Goal: Information Seeking & Learning: Check status

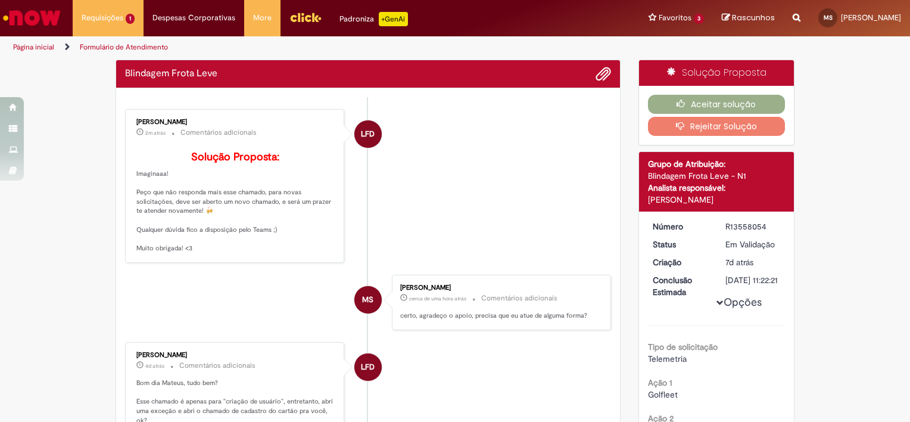
click at [206, 307] on li "MS Mateus Novais Santos cerca de uma hora atrás cerca de uma hora atrás Comentá…" at bounding box center [368, 301] width 486 height 55
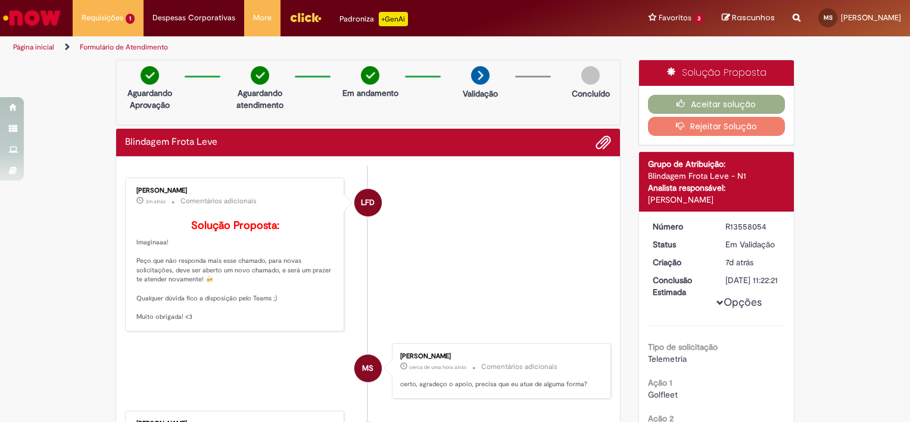
drag, startPoint x: 721, startPoint y: 224, endPoint x: 770, endPoint y: 224, distance: 48.8
click at [770, 224] on div "R13558054" at bounding box center [752, 226] width 55 height 12
copy div "R13558054"
click at [707, 96] on button "Aceitar solução" at bounding box center [717, 104] width 138 height 19
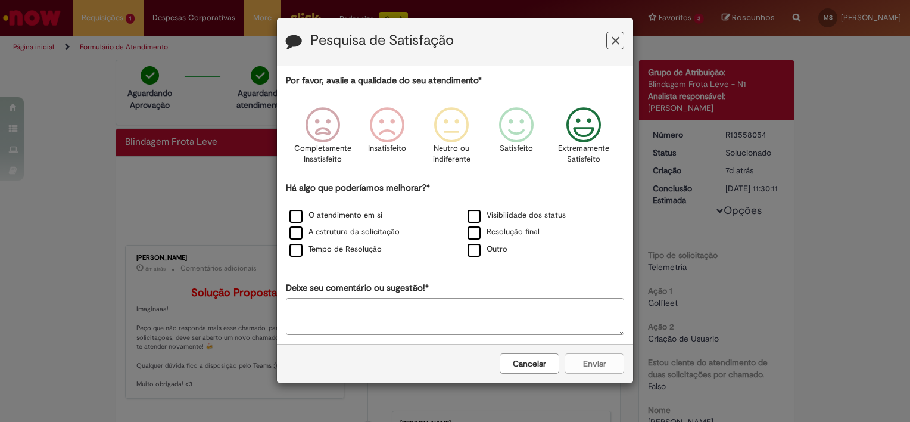
click at [591, 102] on div "Extremamente Satisfeito" at bounding box center [584, 139] width 68 height 82
click at [589, 369] on div "Cancelar Enviar" at bounding box center [455, 363] width 356 height 39
click at [339, 211] on label "O atendimento em si" at bounding box center [335, 215] width 93 height 11
click at [613, 366] on button "Enviar" at bounding box center [594, 363] width 60 height 20
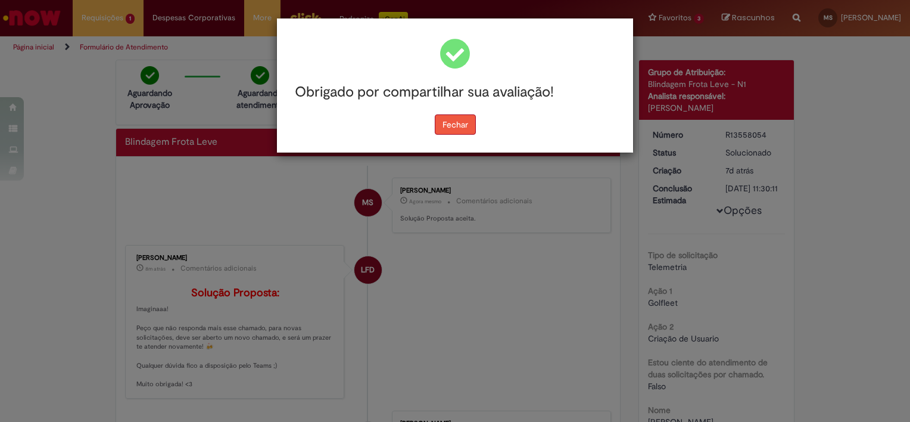
click at [452, 130] on button "Fechar" at bounding box center [455, 124] width 41 height 20
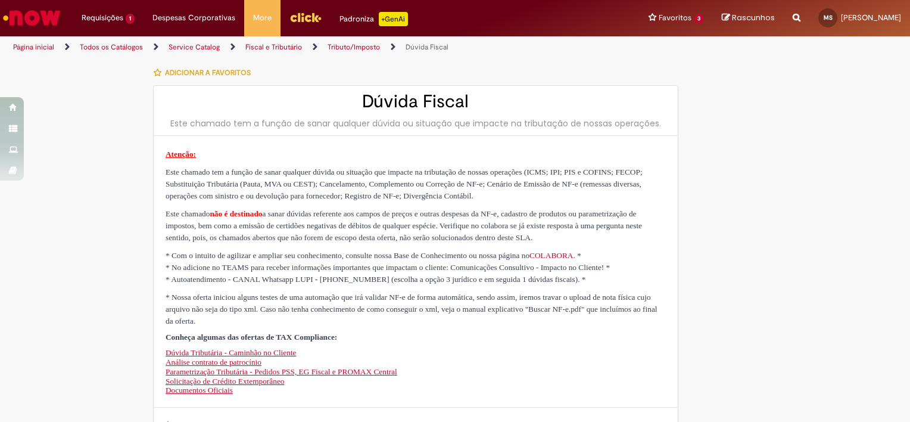
select select "**********"
select select "*"
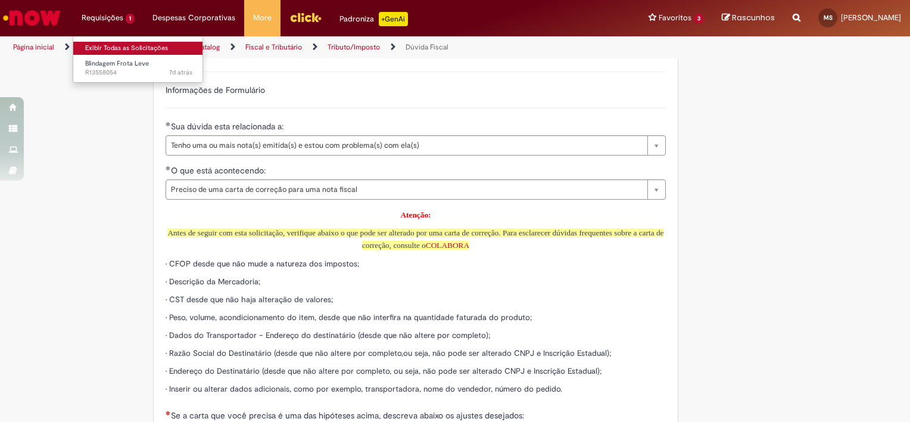
click at [96, 47] on link "Exibir Todas as Solicitações" at bounding box center [138, 48] width 131 height 13
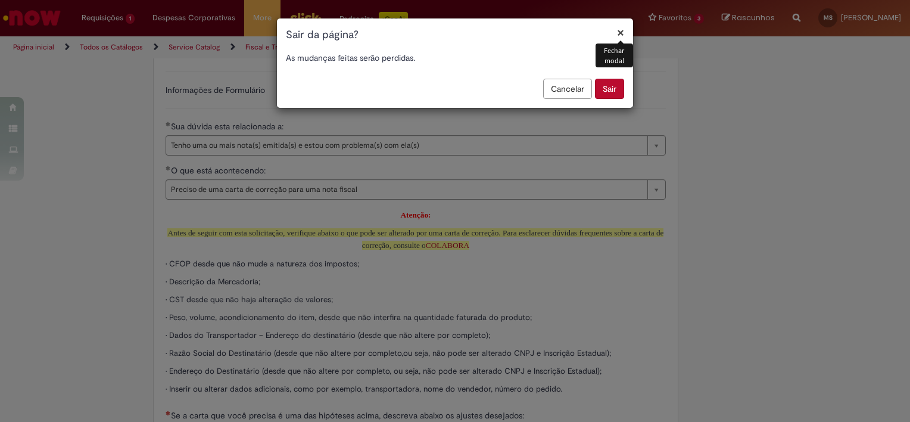
click at [602, 89] on button "Sair" at bounding box center [609, 89] width 29 height 20
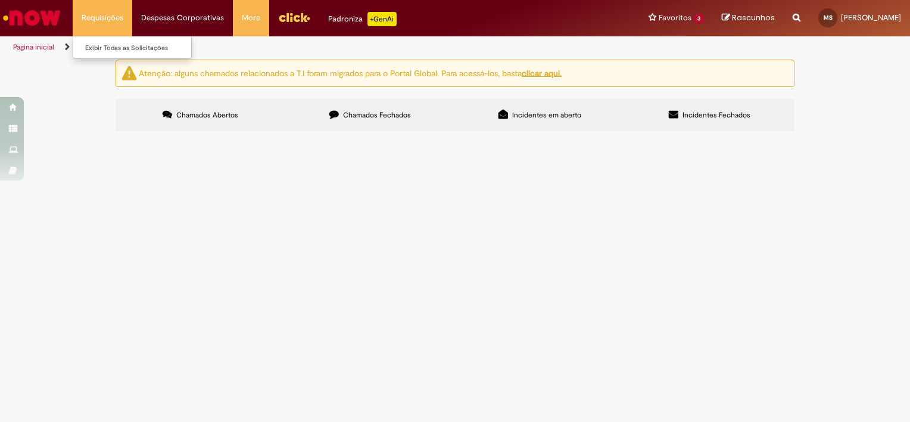
click at [102, 8] on li "Requisições Exibir Todas as Solicitações" at bounding box center [103, 18] width 60 height 36
click at [95, 46] on link "Exibir Todas as Solicitações" at bounding box center [138, 48] width 131 height 13
click at [47, 49] on link "Página inicial" at bounding box center [33, 47] width 41 height 10
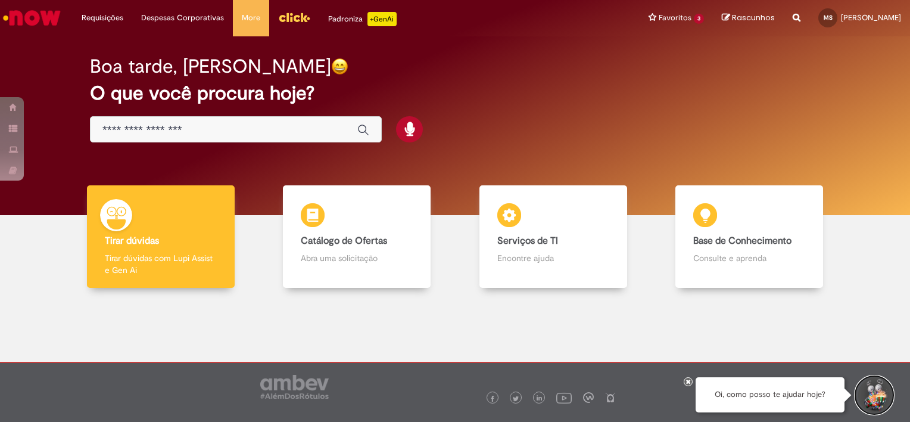
click at [878, 395] on button "Iniciar Conversa de Suporte" at bounding box center [874, 395] width 36 height 36
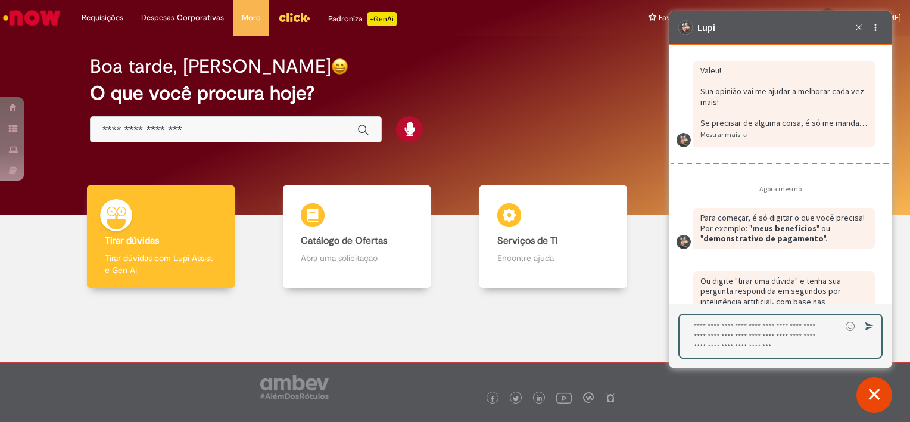
scroll to position [2433, 0]
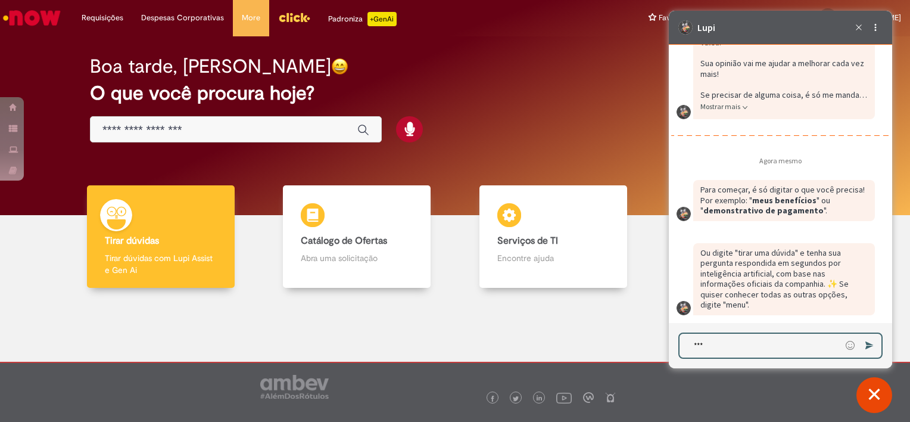
type textarea "****"
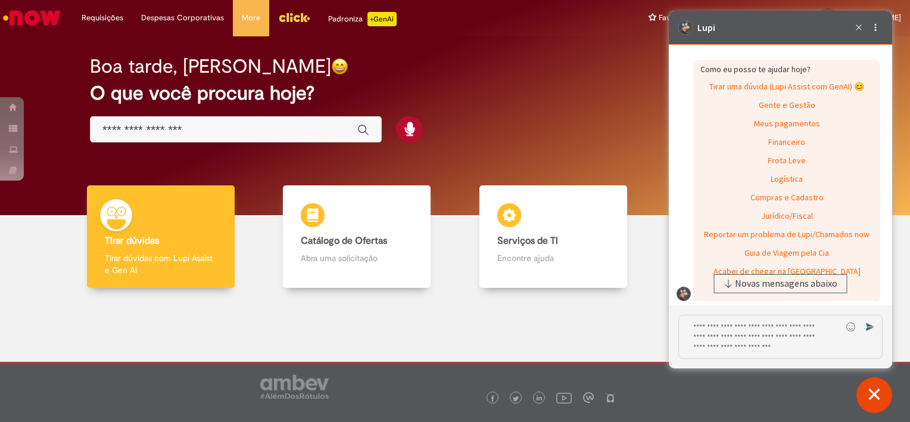
scroll to position [2742, 0]
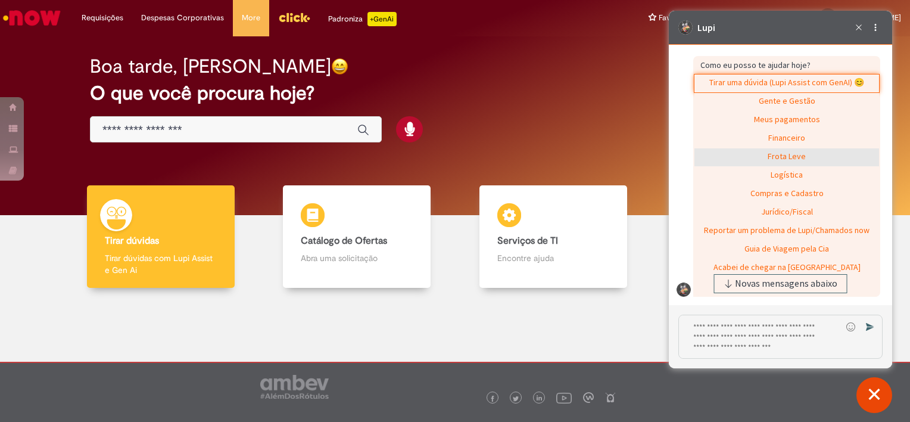
click at [780, 149] on div "Frota Leve" at bounding box center [786, 157] width 185 height 18
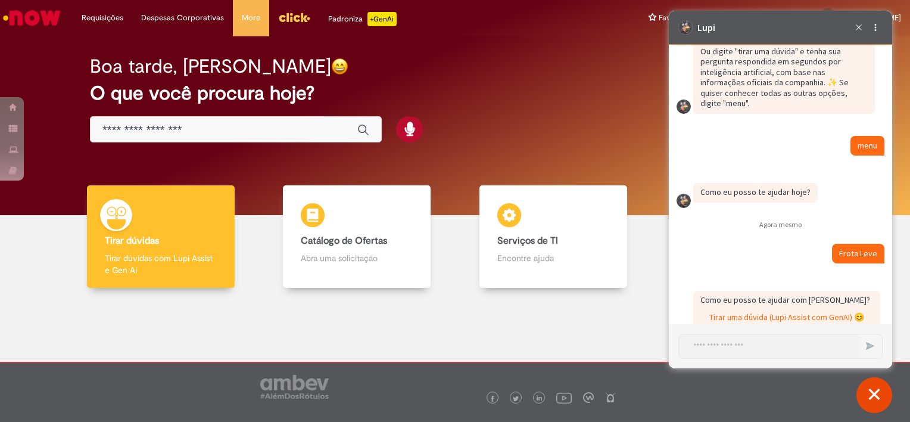
scroll to position [2738, 0]
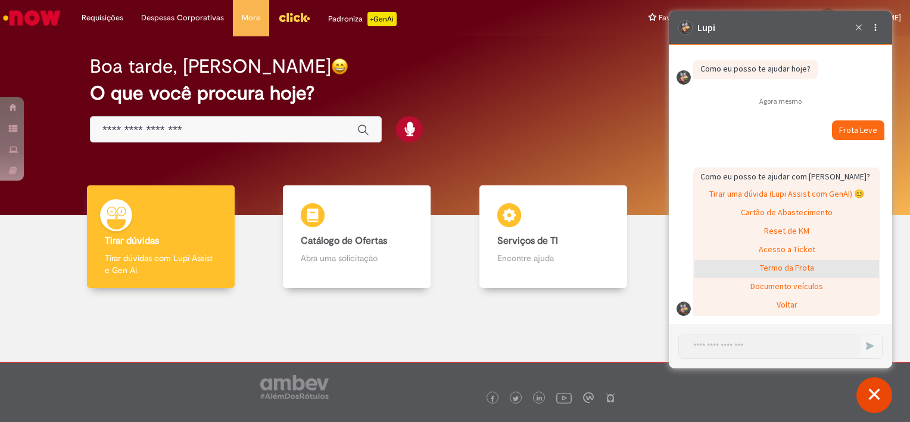
click at [767, 260] on div "Termo da Frota" at bounding box center [786, 269] width 185 height 18
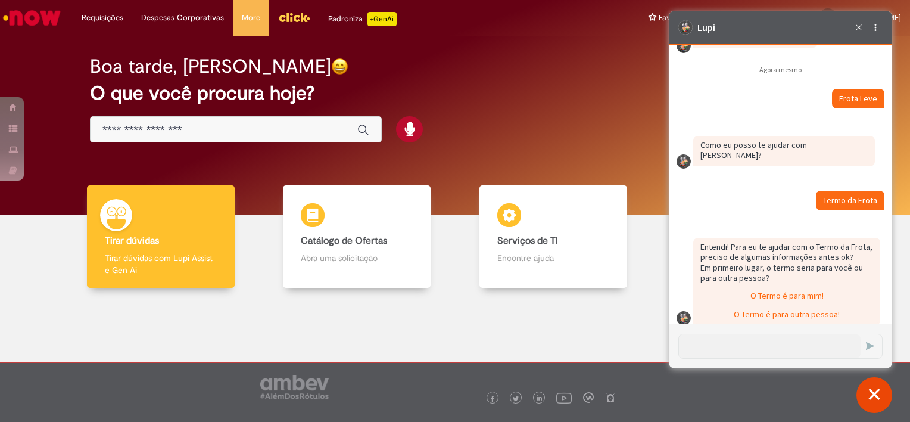
scroll to position [2771, 0]
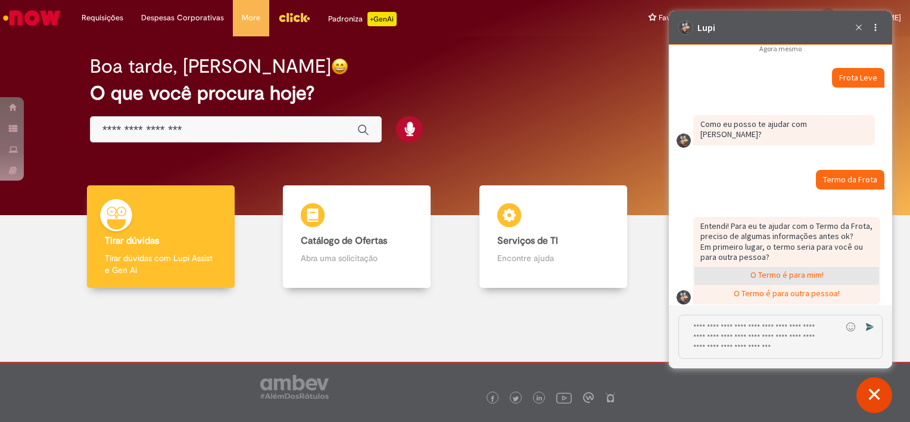
click at [797, 267] on div "O Termo é para mim!" at bounding box center [786, 276] width 185 height 18
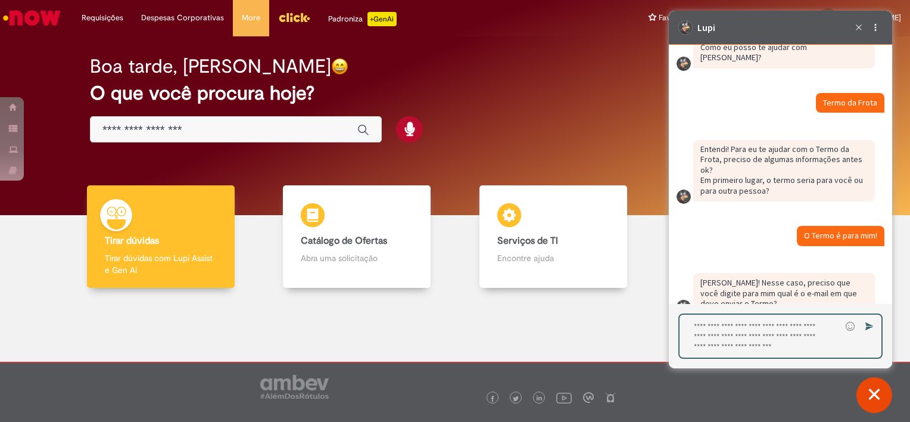
scroll to position [2877, 0]
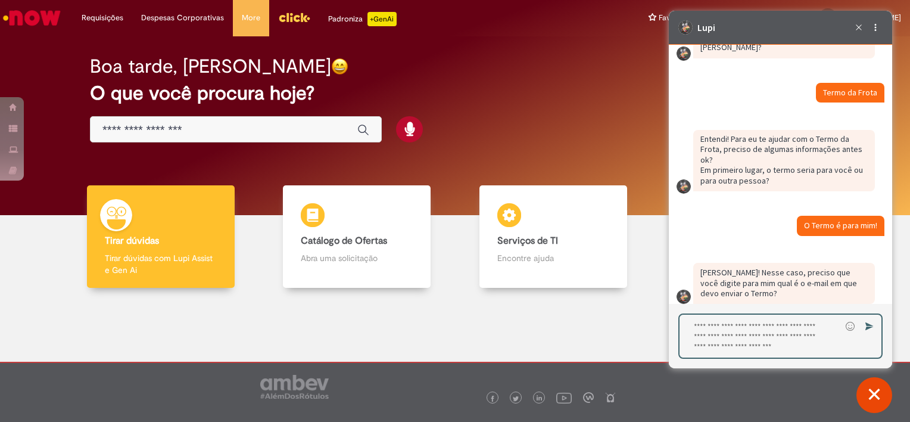
click at [732, 321] on textarea "Digite sua resposta aqui e pressione Enter para enviar" at bounding box center [759, 335] width 161 height 43
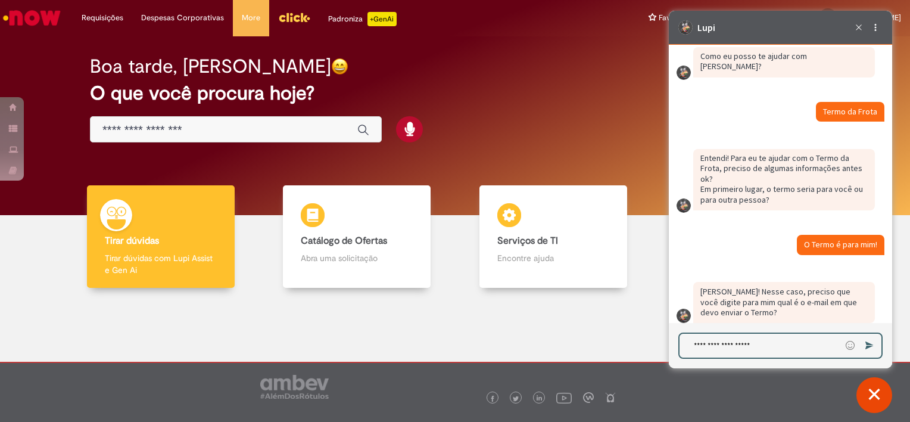
type textarea "**********"
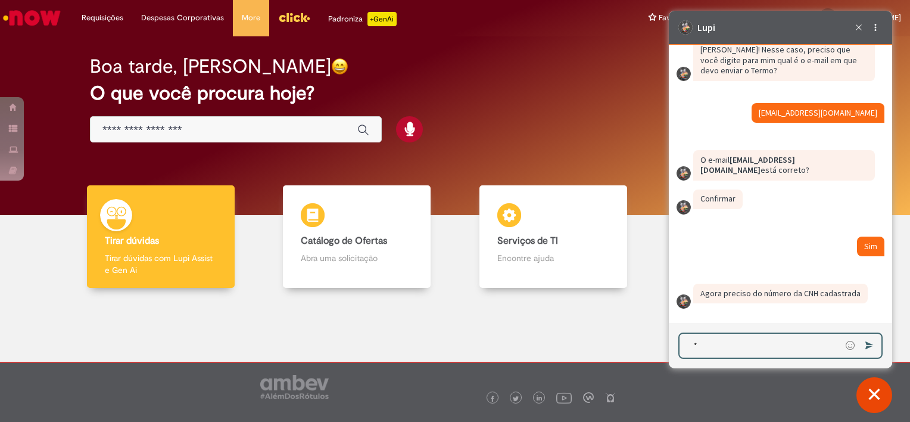
scroll to position [3086, 0]
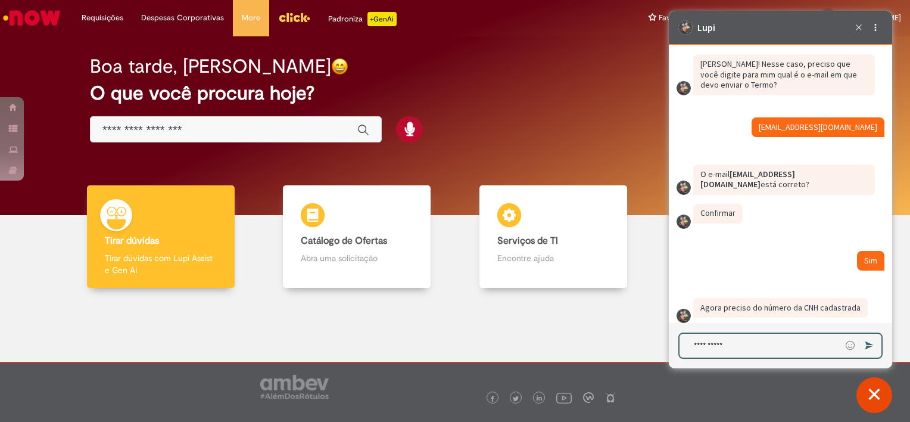
type textarea "**********"
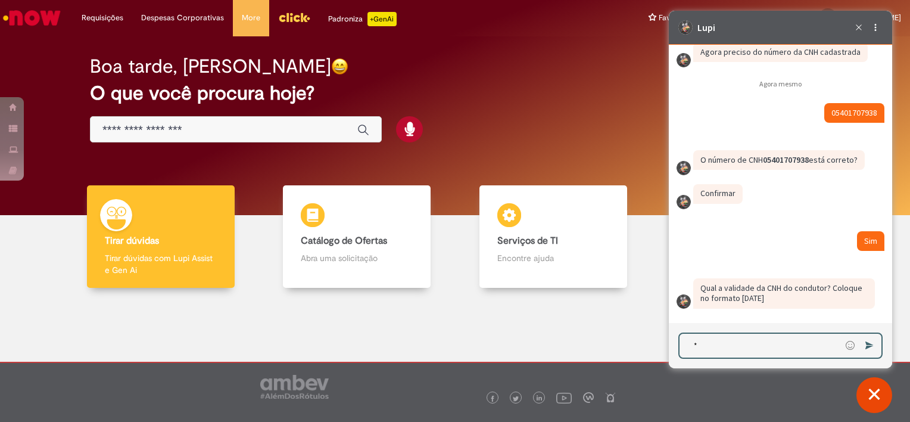
scroll to position [3327, 0]
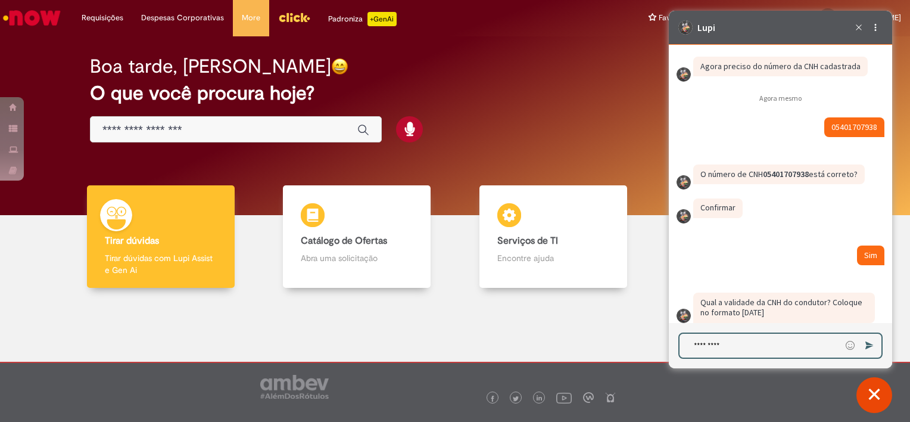
type textarea "**********"
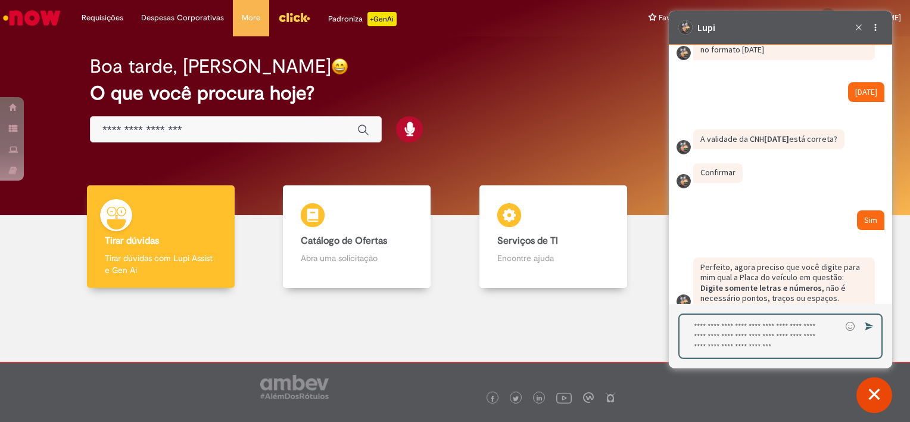
scroll to position [3594, 0]
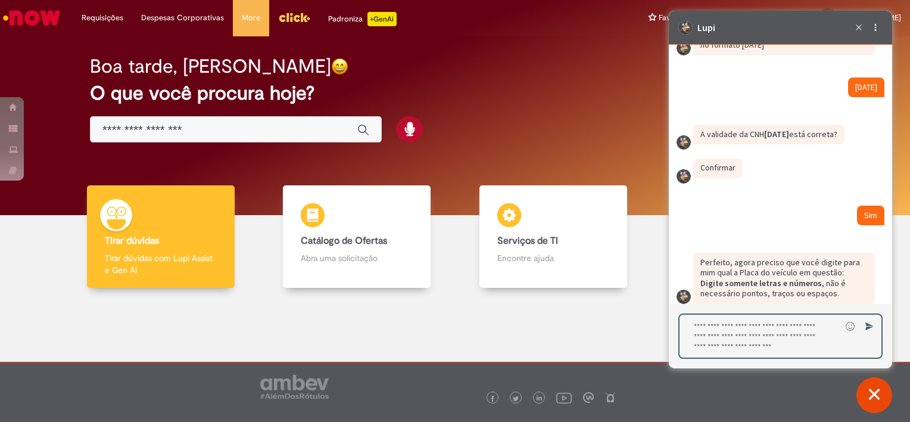
click at [737, 330] on textarea "Digite sua resposta aqui e pressione Enter para enviar" at bounding box center [759, 335] width 161 height 43
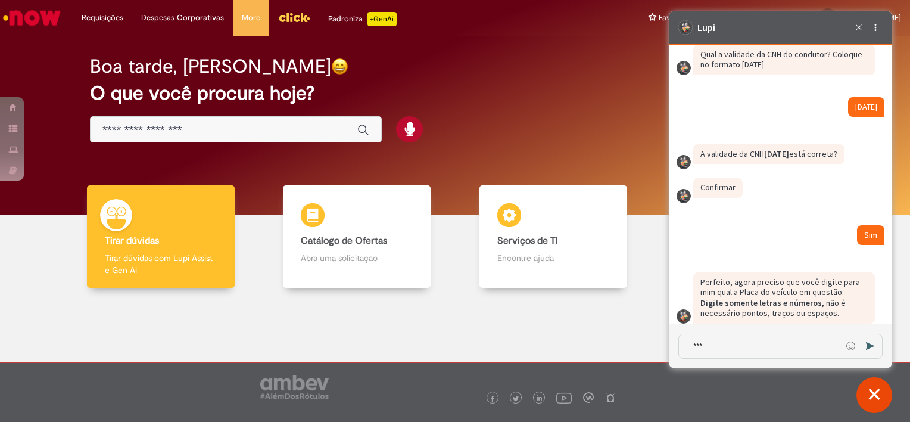
scroll to position [3575, 0]
drag, startPoint x: 731, startPoint y: 347, endPoint x: 667, endPoint y: 344, distance: 64.4
click at [669, 11] on html at bounding box center [780, 11] width 223 height 0
paste textarea "****"
type textarea "*******"
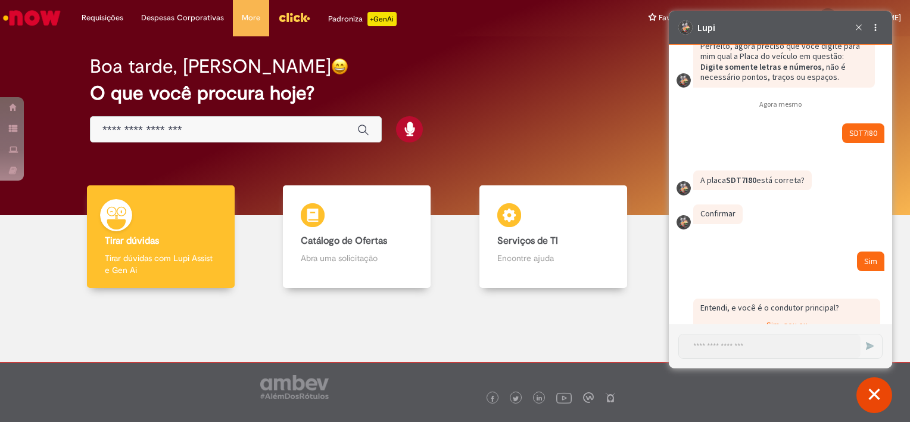
scroll to position [3860, 0]
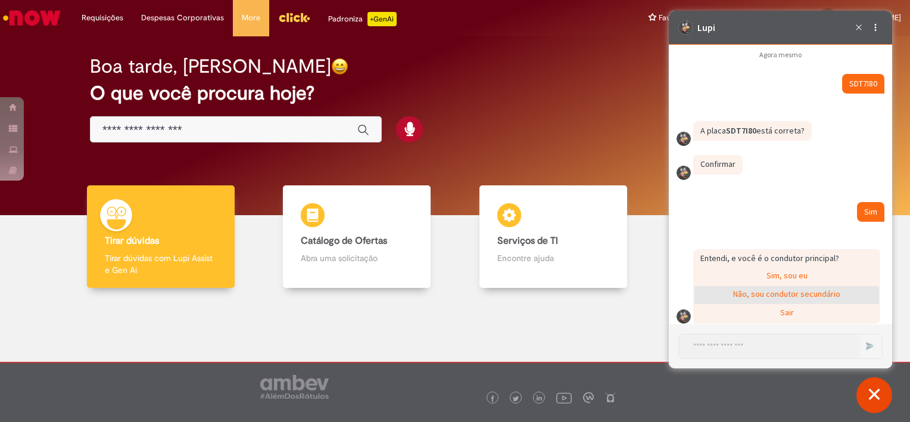
click at [778, 286] on div "Não, sou condutor secundário" at bounding box center [786, 295] width 185 height 18
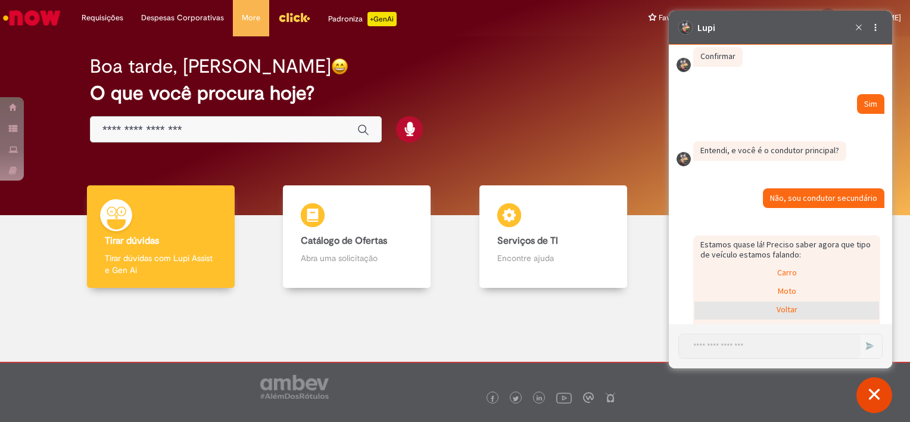
scroll to position [3982, 0]
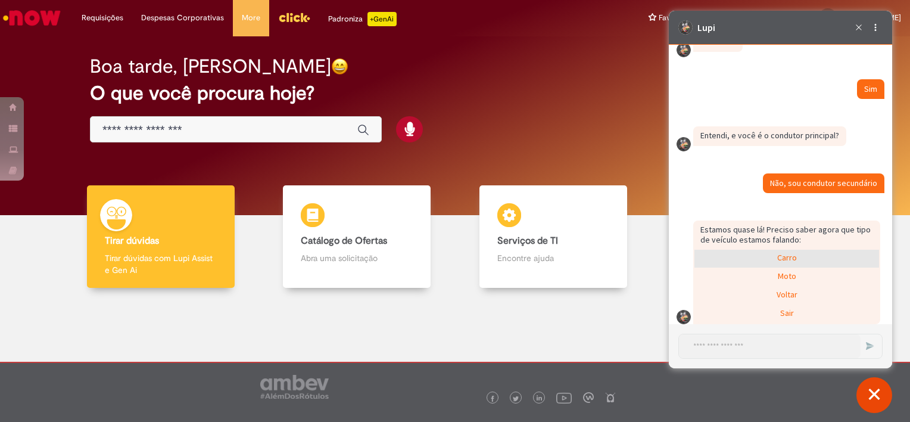
click at [795, 249] on div "Carro" at bounding box center [786, 258] width 185 height 18
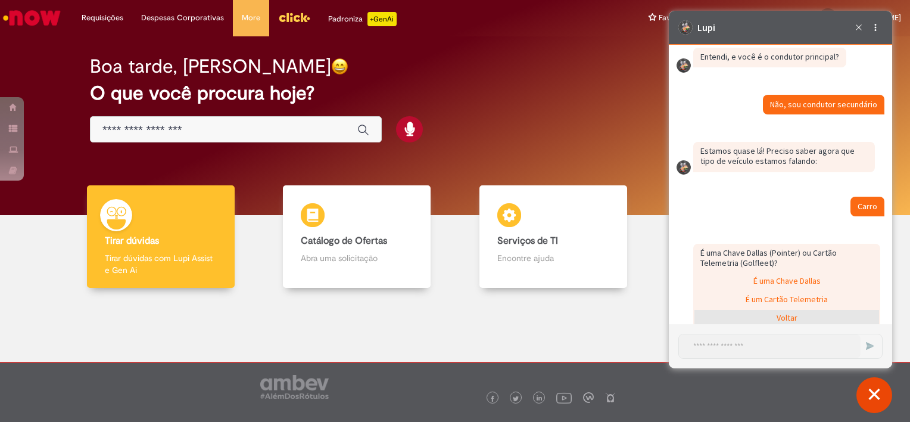
scroll to position [4084, 0]
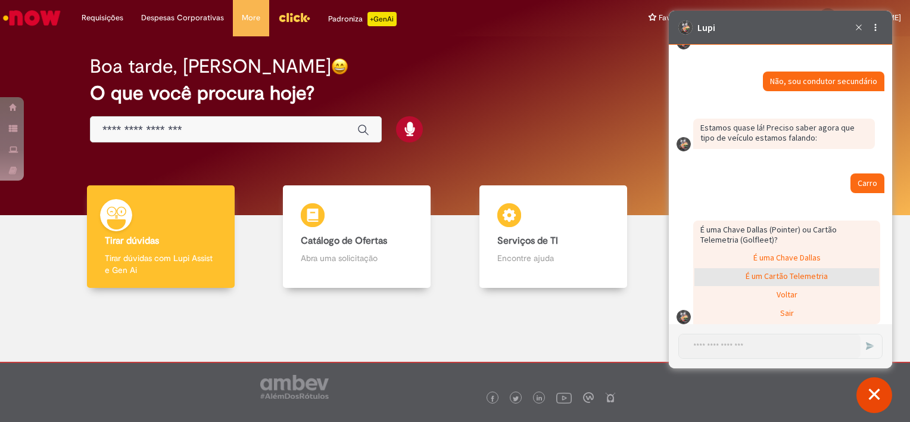
click at [791, 268] on div "É um Cartão Telemetria" at bounding box center [786, 277] width 185 height 18
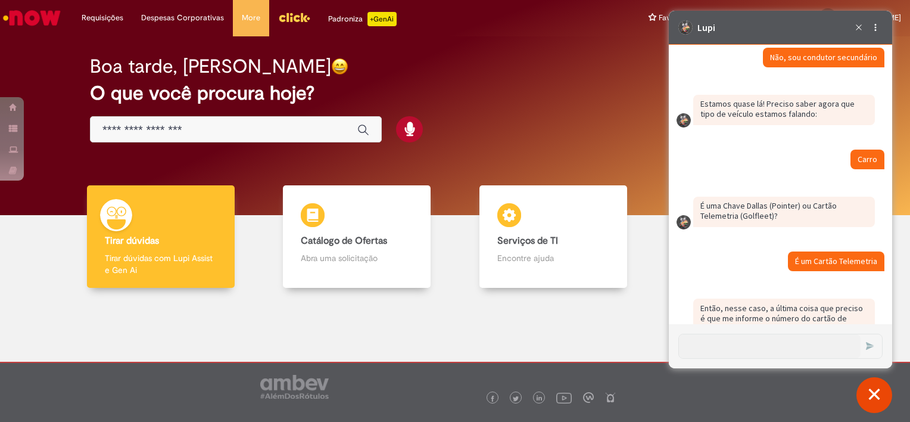
scroll to position [4134, 0]
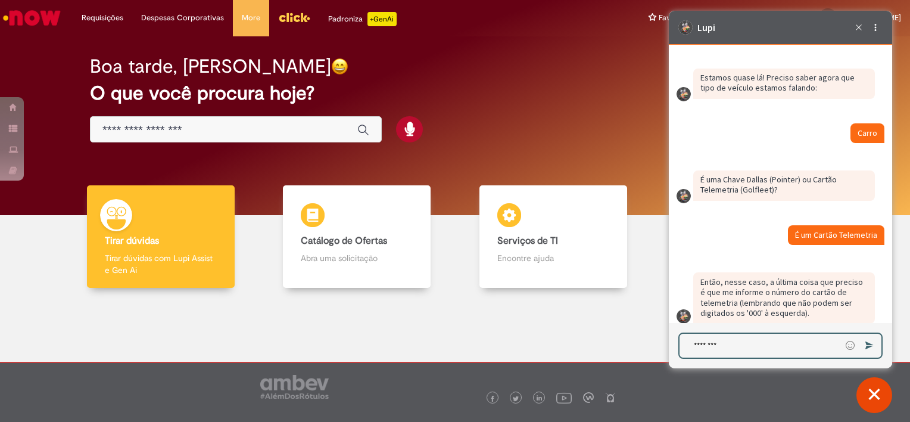
type textarea "********"
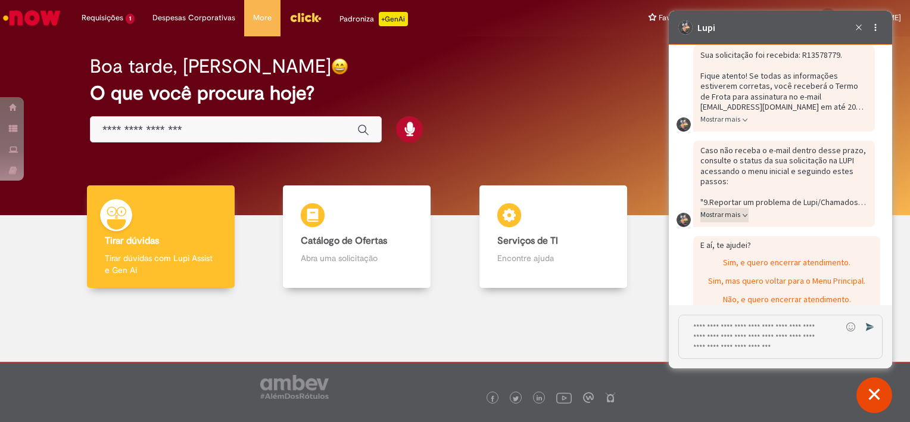
scroll to position [4634, 0]
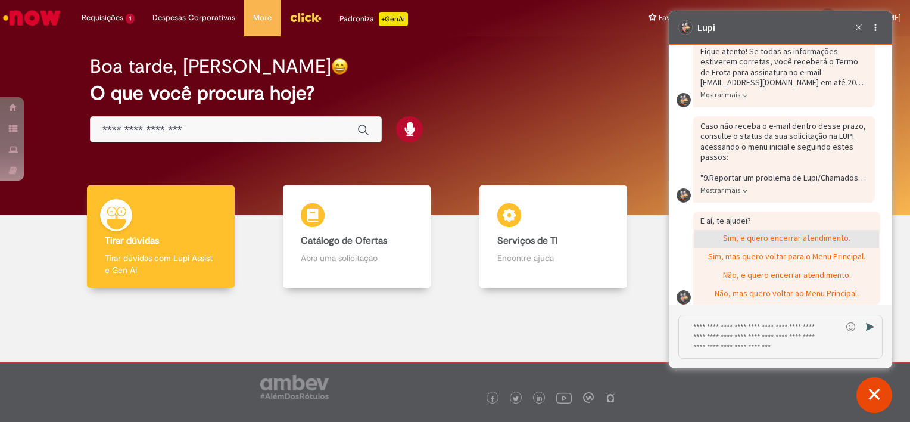
click at [786, 230] on div "Sim, e quero encerrar atendimento." at bounding box center [786, 239] width 185 height 18
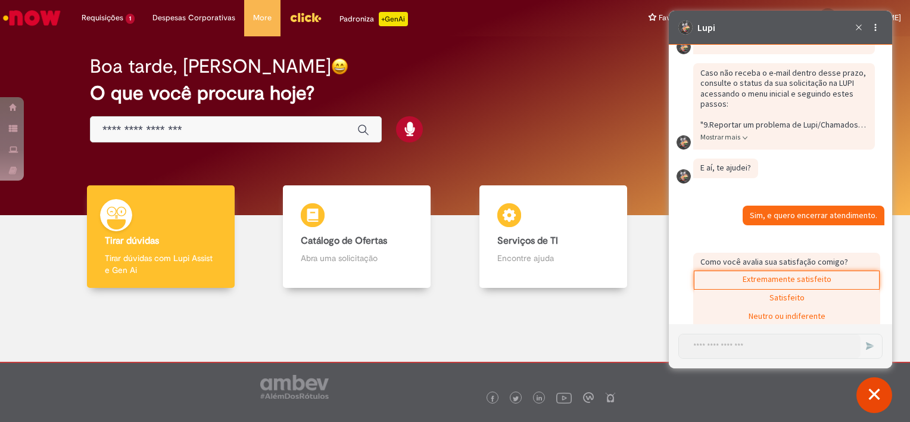
scroll to position [4727, 0]
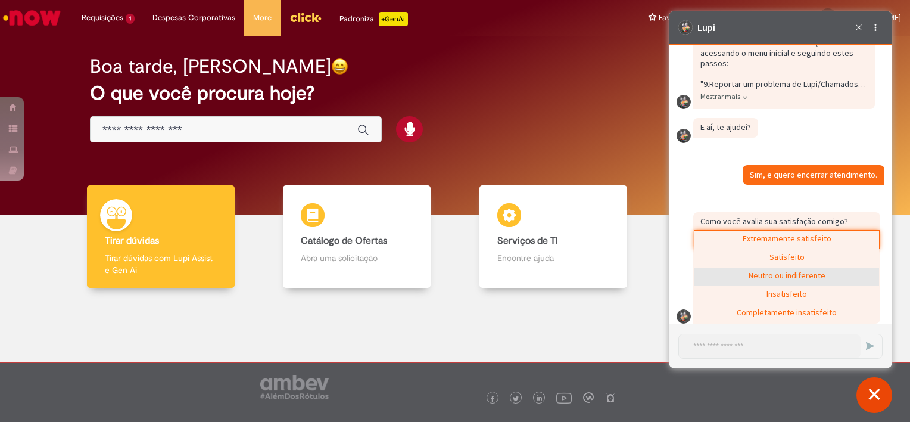
click at [778, 267] on div "Neutro ou indiferente" at bounding box center [786, 276] width 185 height 18
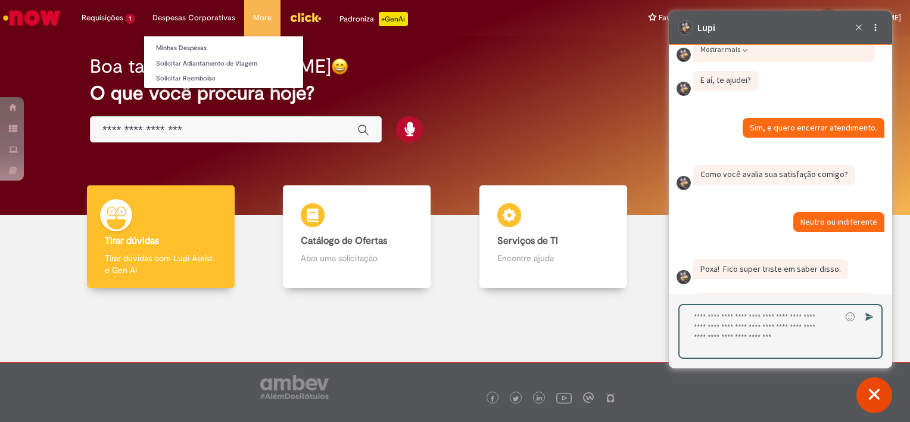
scroll to position [4837, 0]
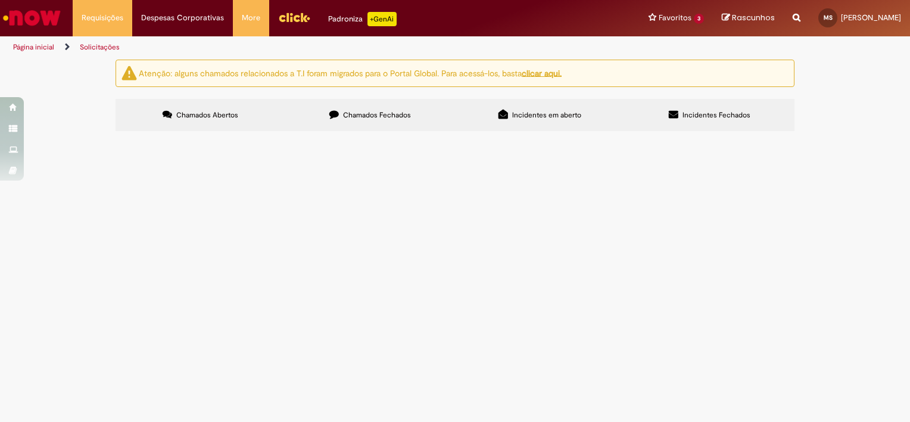
click at [388, 118] on span "Chamados Fechados" at bounding box center [377, 115] width 68 height 10
click at [0, 0] on span "Solicitação para meu cadastro enquanto condutor" at bounding box center [0, 0] width 0 height 0
click at [0, 0] on td "Solucionado" at bounding box center [0, 0] width 0 height 0
click at [0, 0] on span "Solucionado" at bounding box center [0, 0] width 0 height 0
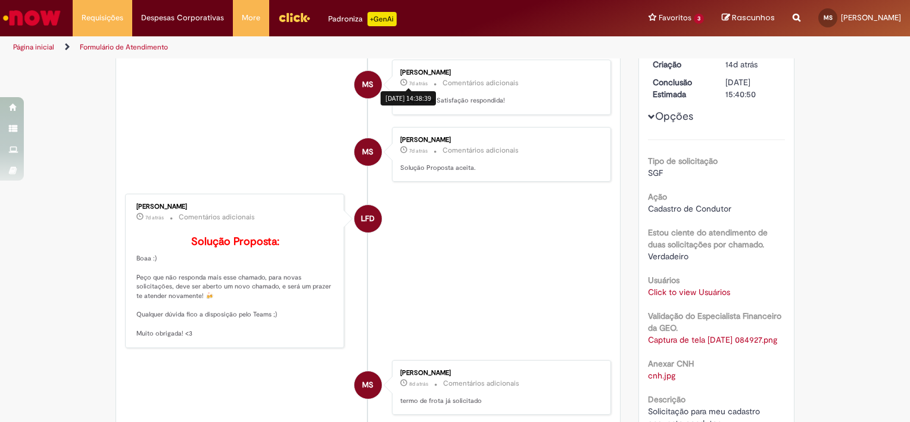
scroll to position [22, 0]
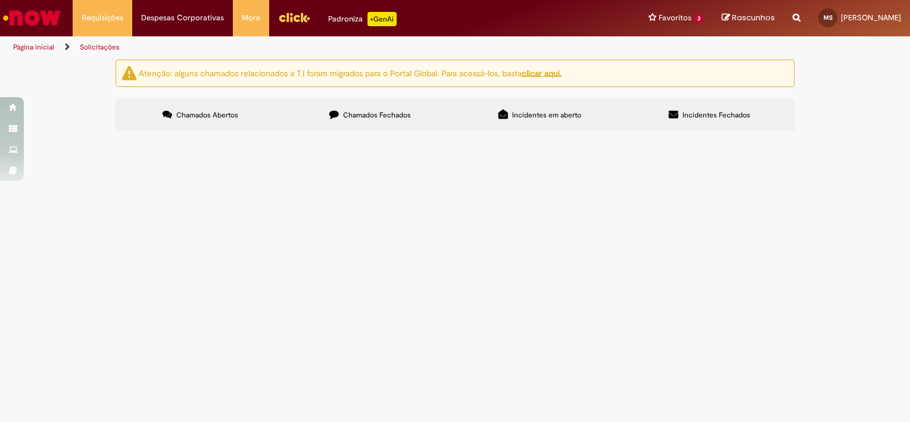
click at [397, 104] on label "Chamados Fechados" at bounding box center [370, 115] width 170 height 32
click at [0, 0] on span "Solucionado" at bounding box center [0, 0] width 0 height 0
click at [200, 280] on main "Solicitações Atenção: alguns chamados relacionados a T.I foram migrados para o …" at bounding box center [455, 240] width 910 height 363
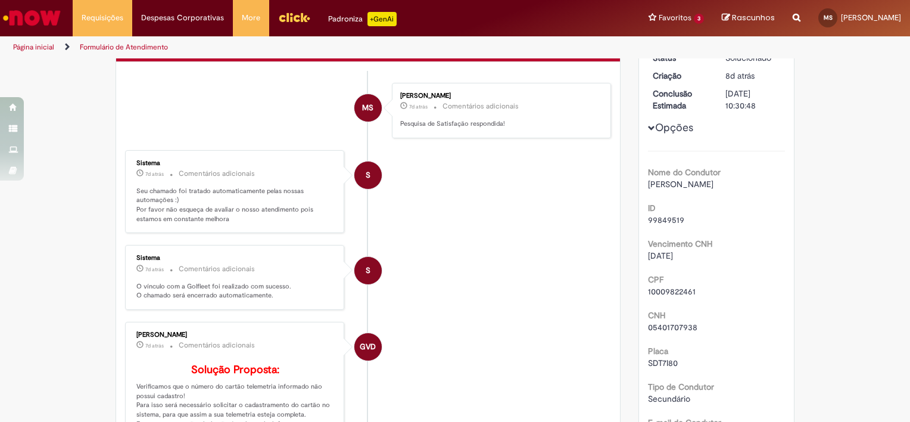
scroll to position [179, 0]
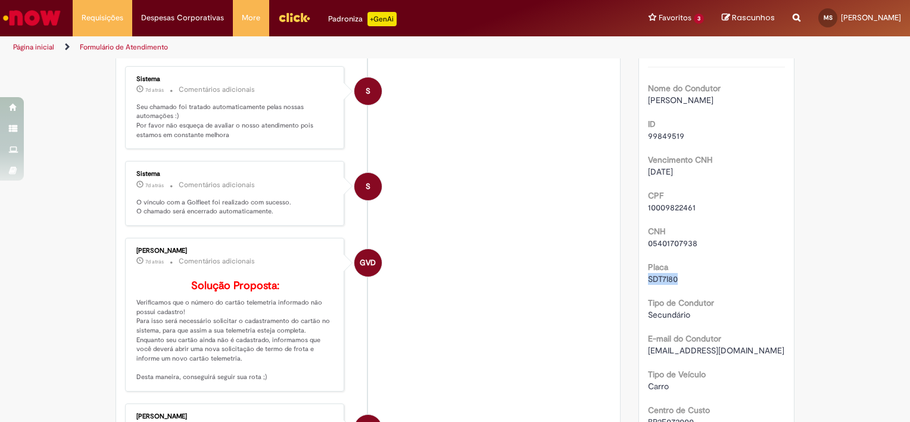
drag, startPoint x: 670, startPoint y: 277, endPoint x: 641, endPoint y: 277, distance: 28.6
click at [641, 277] on div "Número R13556600 Status Solucionado Criação 8d atrás 8 dias atrás Conclusão Est…" at bounding box center [716, 407] width 155 height 933
copy span "SDT7I80"
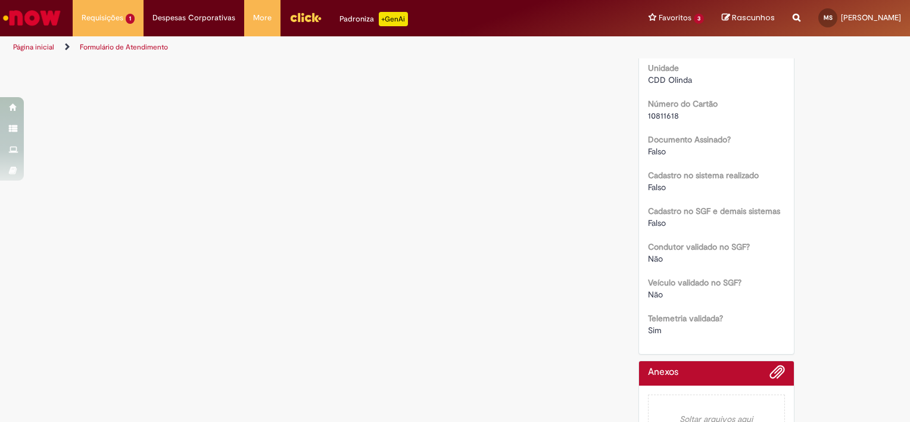
scroll to position [660, 0]
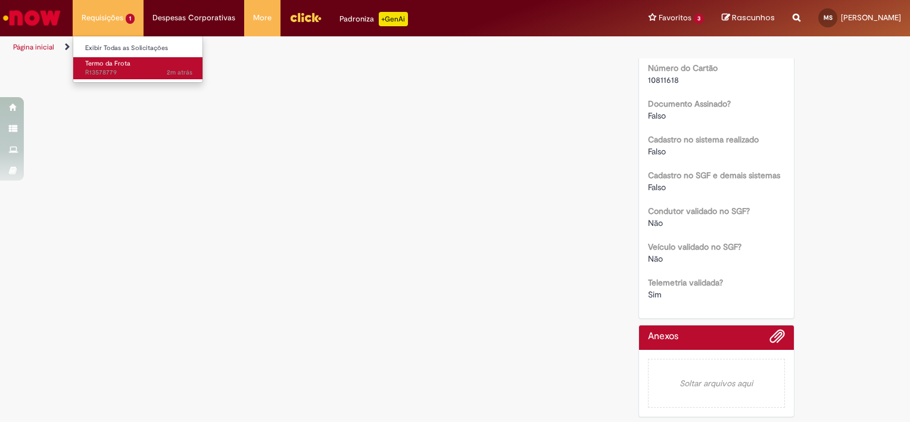
click at [121, 62] on span "Termo da Frota" at bounding box center [107, 63] width 45 height 9
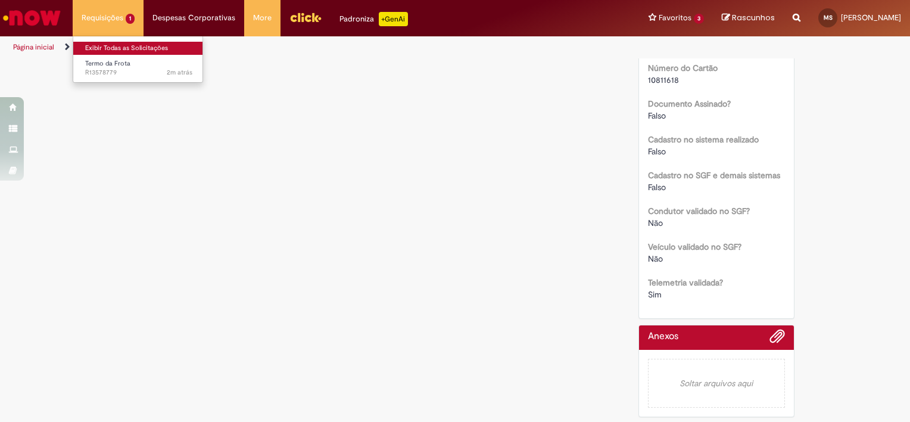
click at [136, 47] on link "Exibir Todas as Solicitações" at bounding box center [138, 48] width 131 height 13
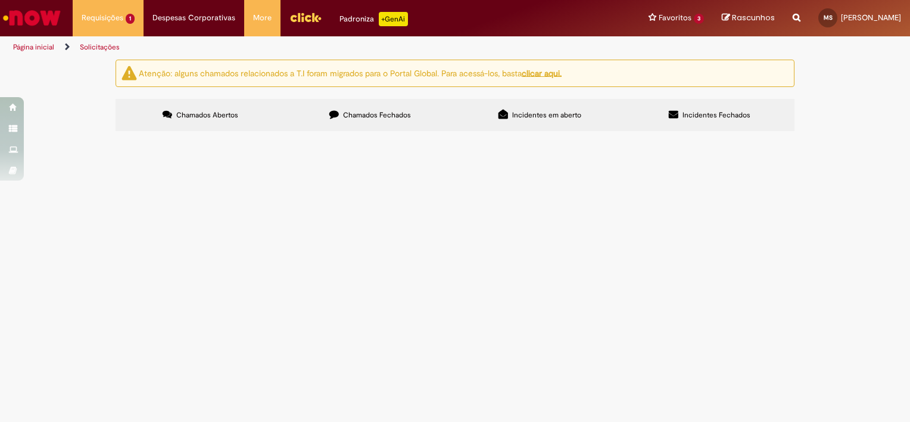
click at [0, 0] on span "Termo da Frota" at bounding box center [0, 0] width 0 height 0
click at [330, 100] on main "Solicitações Atenção: alguns chamados relacionados a T.I foram migrados para o …" at bounding box center [455, 240] width 910 height 363
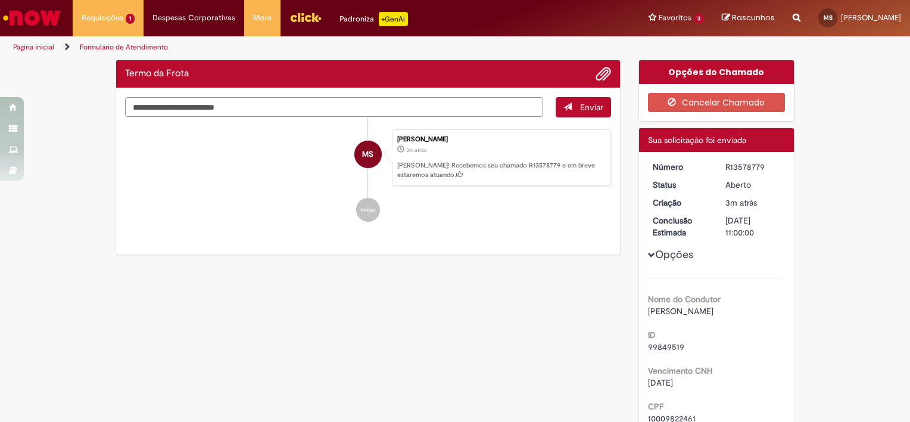
click at [336, 112] on main "Formulário de Atendimento Verificar Código de Barras Termo da Frota Enviar MS […" at bounding box center [455, 240] width 910 height 363
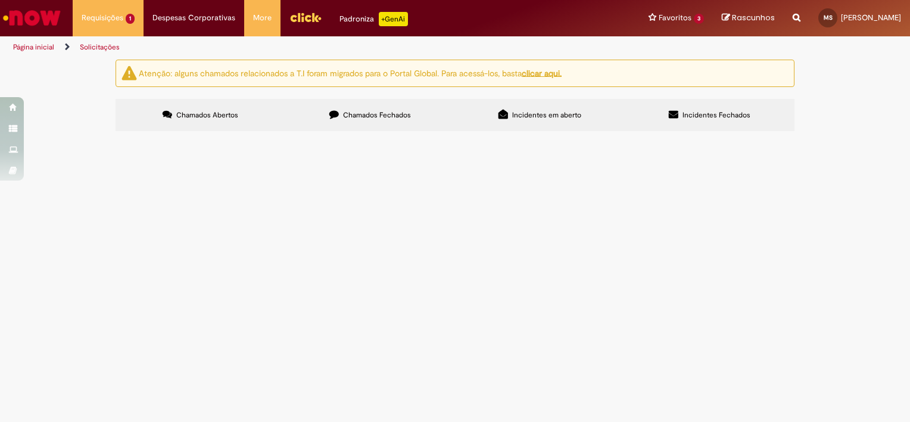
click at [388, 117] on span "Chamados Fechados" at bounding box center [377, 115] width 68 height 10
click at [0, 0] on span "Solucionado" at bounding box center [0, 0] width 0 height 0
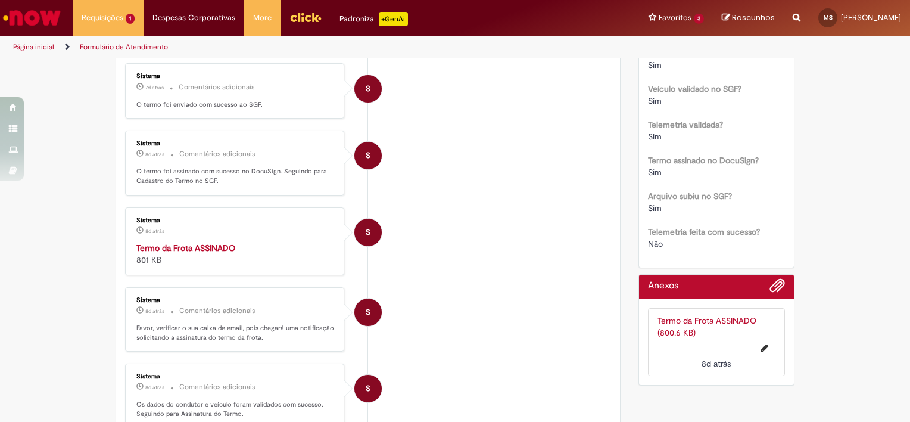
scroll to position [783, 0]
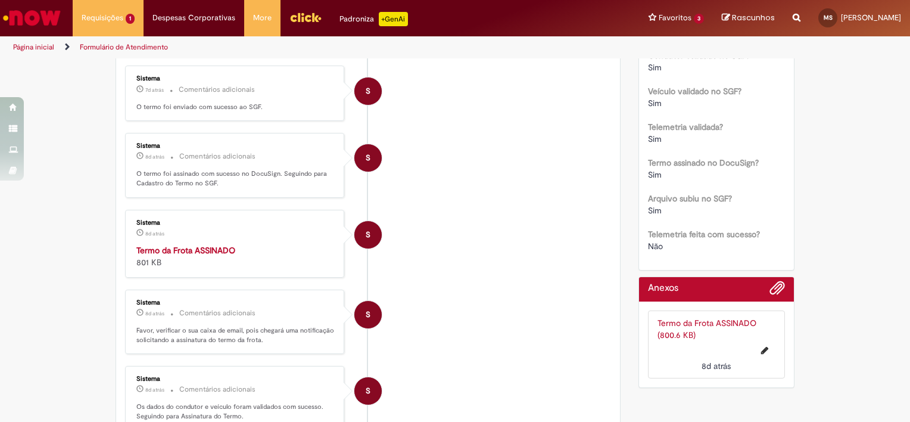
click at [702, 320] on link "Termo da Frota ASSINADO (800.6 KB)" at bounding box center [706, 328] width 99 height 23
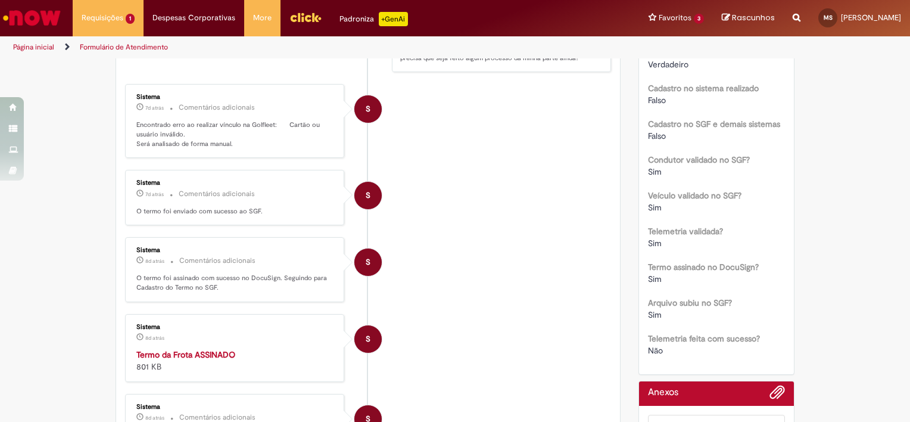
scroll to position [604, 0]
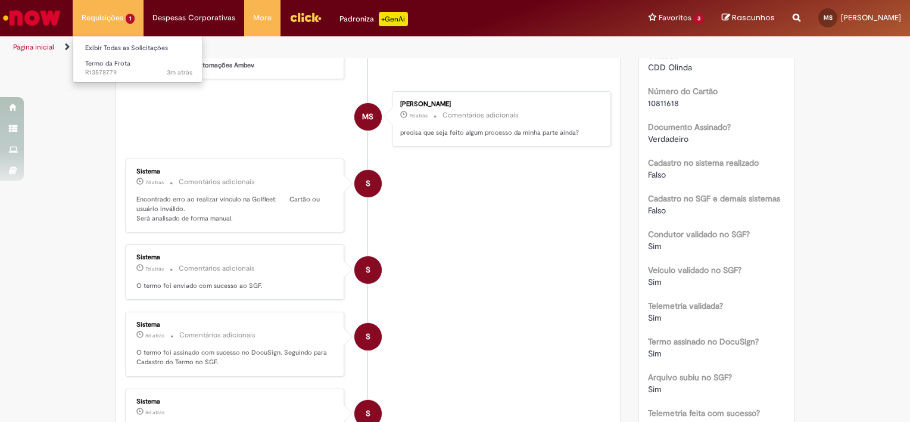
click at [121, 55] on li "Termo da Frota 3m atrás 3 minutos atrás R13578779" at bounding box center [138, 67] width 131 height 24
click at [134, 48] on link "Exibir Todas as Solicitações" at bounding box center [138, 48] width 131 height 13
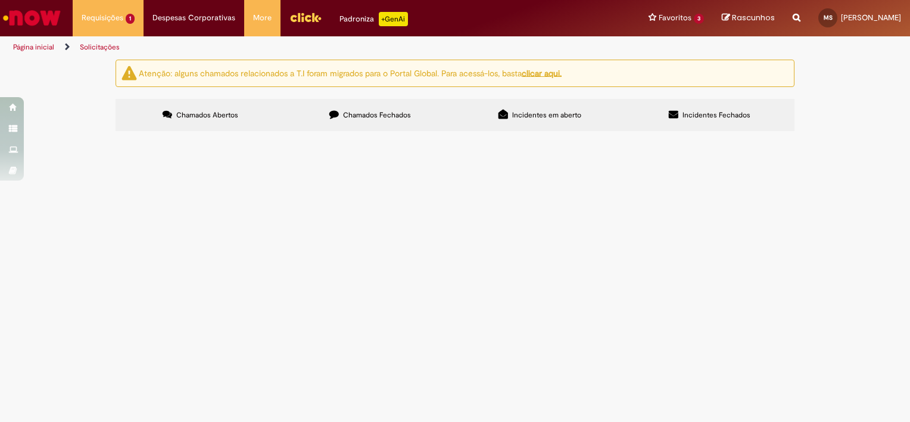
click at [376, 121] on label "Chamados Fechados" at bounding box center [370, 115] width 170 height 32
click at [0, 0] on span "Solicitação para meu cadastro enquanto condutor" at bounding box center [0, 0] width 0 height 0
click at [0, 0] on span "Blindagem Frota Leve" at bounding box center [0, 0] width 0 height 0
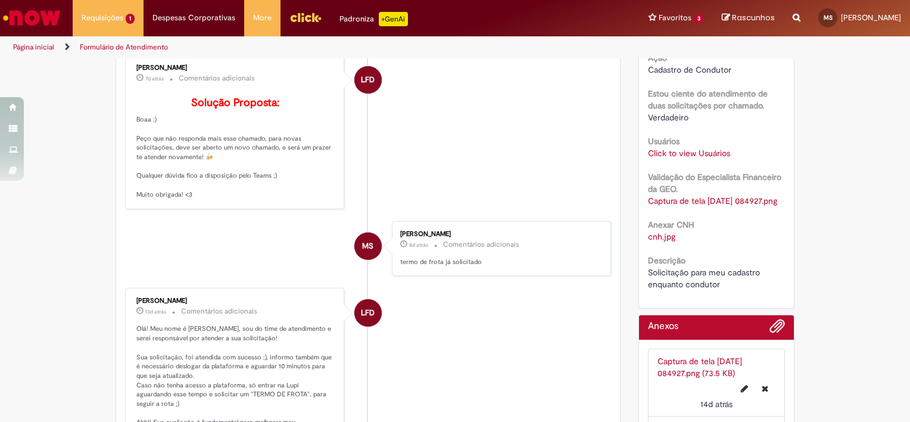
scroll to position [247, 0]
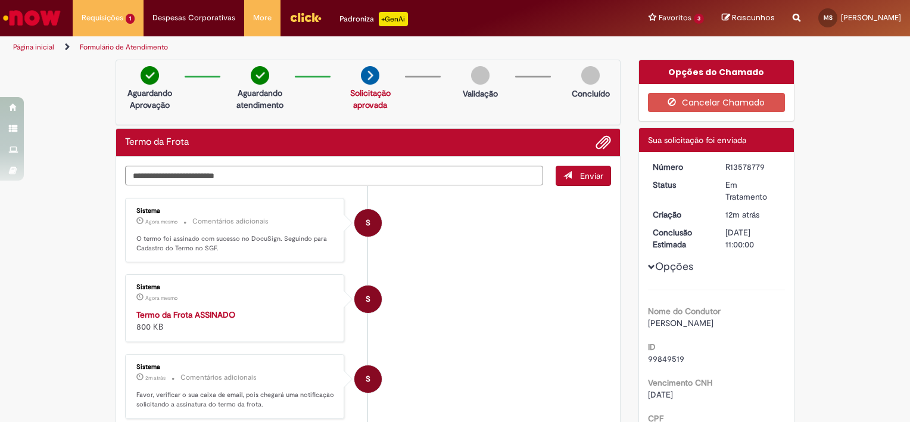
click at [369, 92] on link "Solicitação aprovada" at bounding box center [370, 99] width 40 height 23
